Goal: Task Accomplishment & Management: Manage account settings

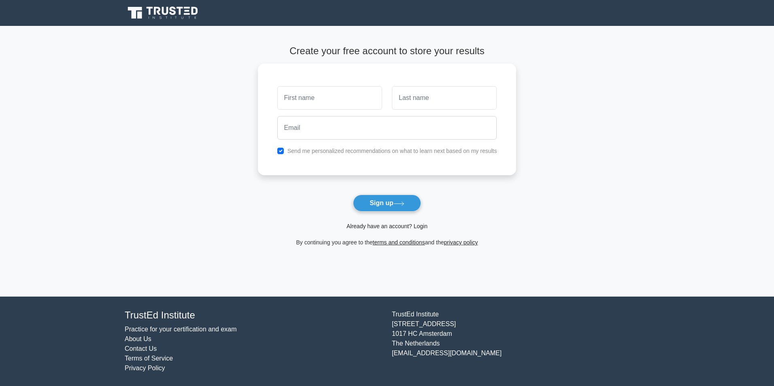
click at [420, 224] on link "Already have an account? Login" at bounding box center [386, 226] width 81 height 6
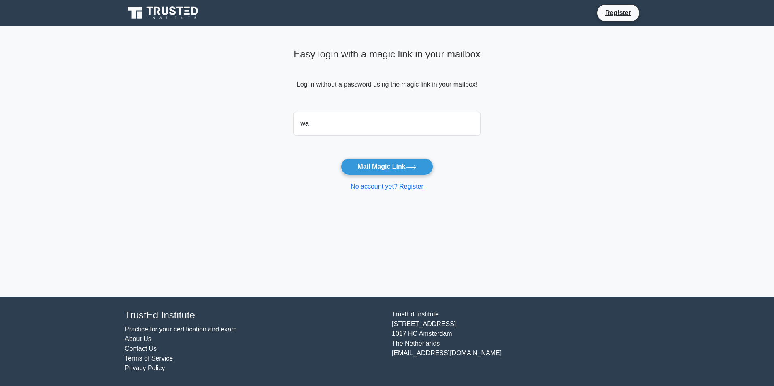
type input "[PERSON_NAME][EMAIL_ADDRESS][DOMAIN_NAME]"
click at [384, 168] on button "Mail Magic Link" at bounding box center [387, 166] width 92 height 17
